Goal: Understand process/instructions: Learn how to perform a task or action

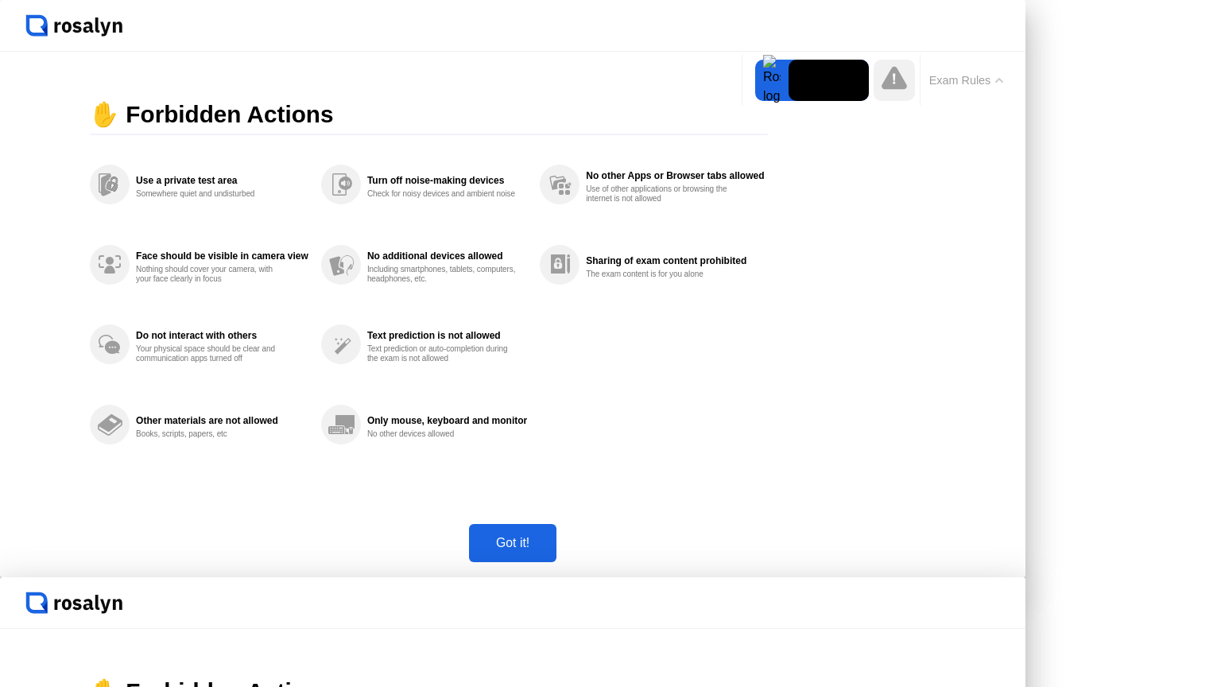
click at [760, 83] on div at bounding box center [771, 80] width 33 height 41
click at [904, 85] on icon at bounding box center [893, 77] width 25 height 23
click at [997, 76] on button "Exam Rules" at bounding box center [966, 80] width 84 height 14
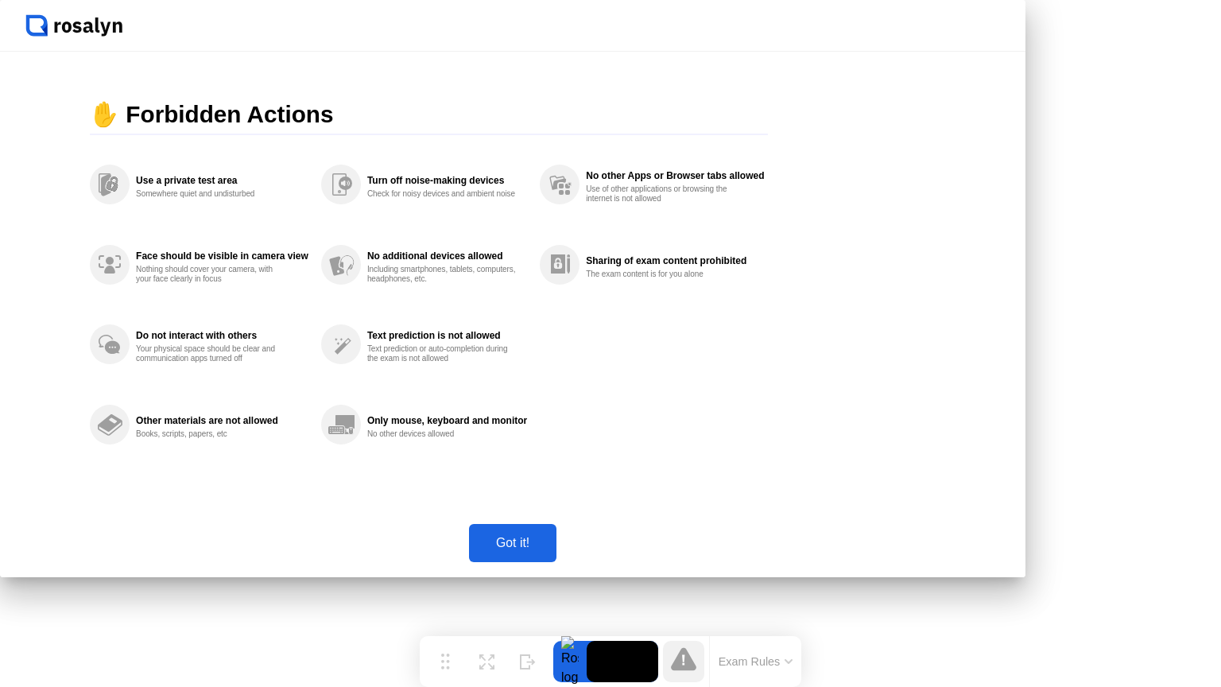
click at [552, 550] on div "Got it!" at bounding box center [513, 543] width 78 height 14
